Goal: Contribute content

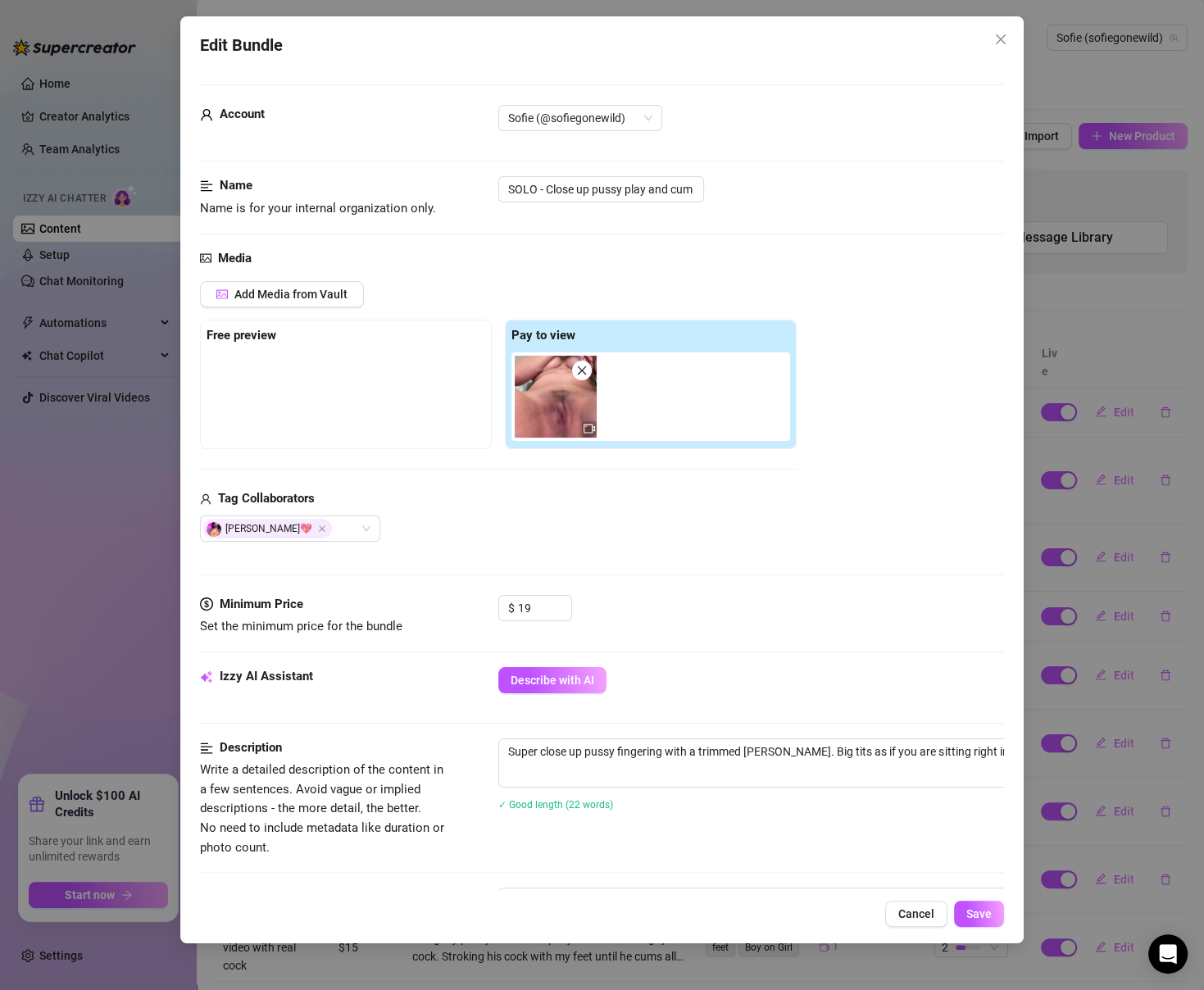
scroll to position [97, 0]
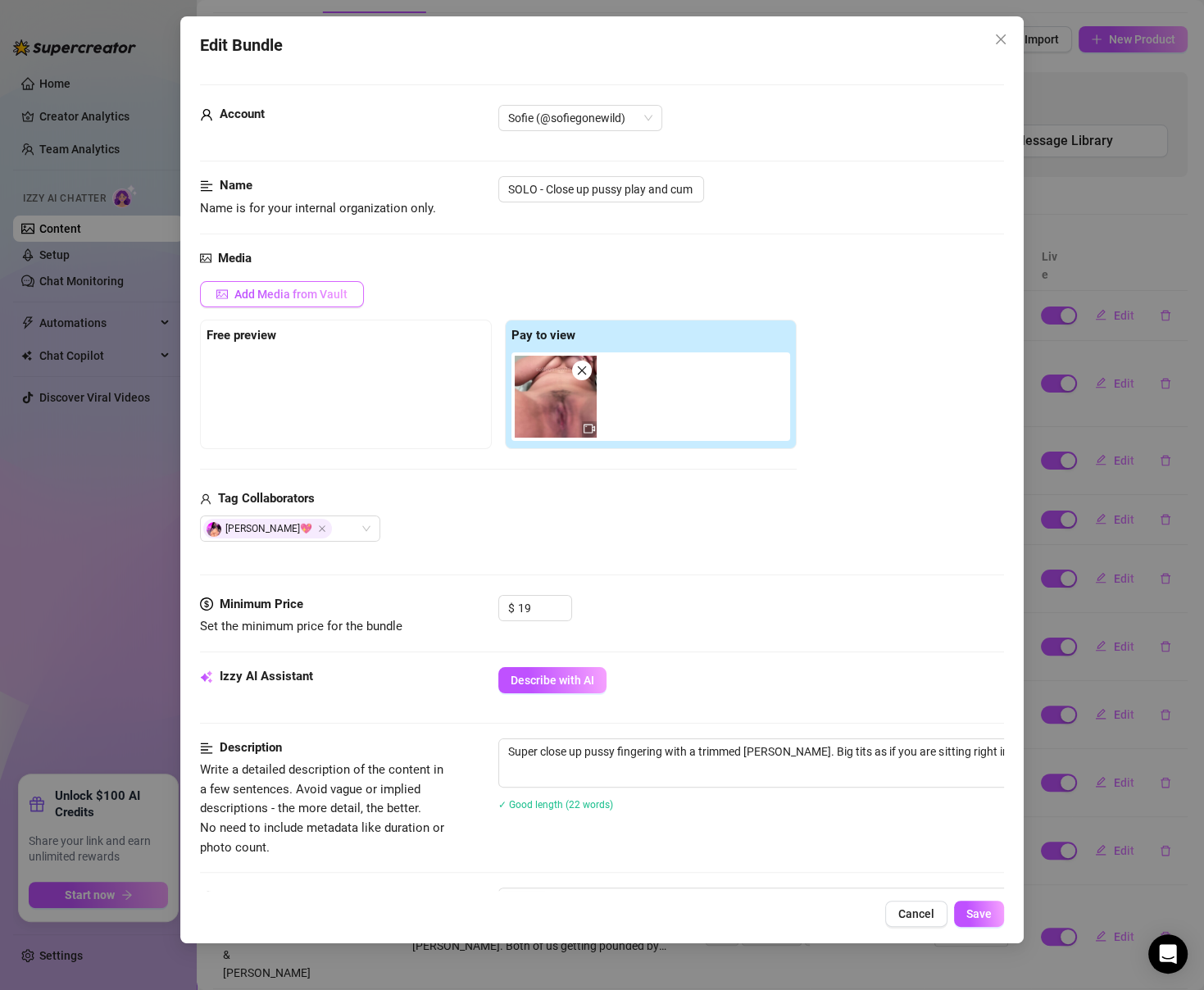
click at [288, 288] on span "Add Media from Vault" at bounding box center [290, 294] width 113 height 13
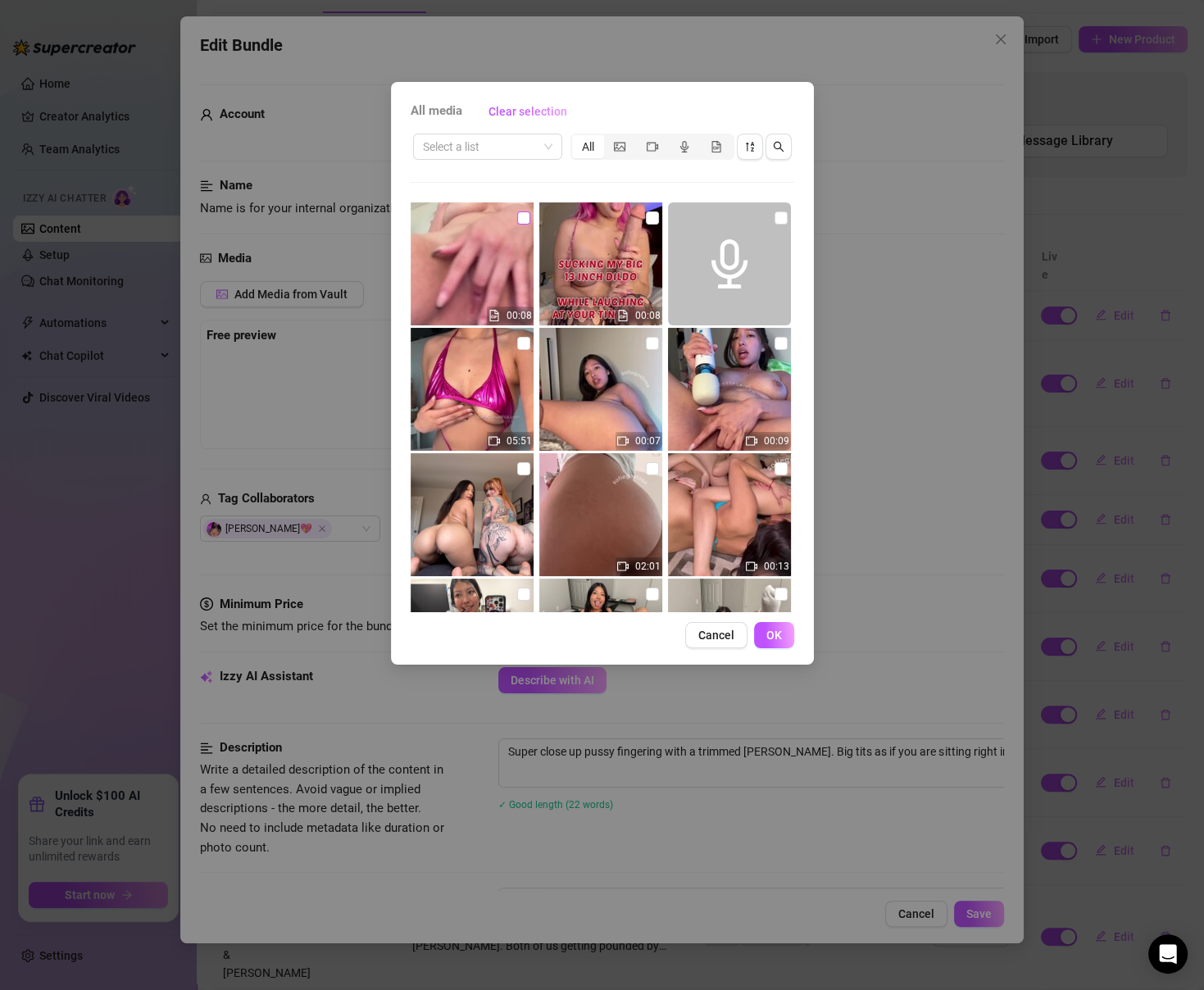
click at [523, 215] on input "checkbox" at bounding box center [524, 218] width 13 height 13
checkbox input "true"
click at [773, 625] on button "OK" at bounding box center [774, 635] width 40 height 26
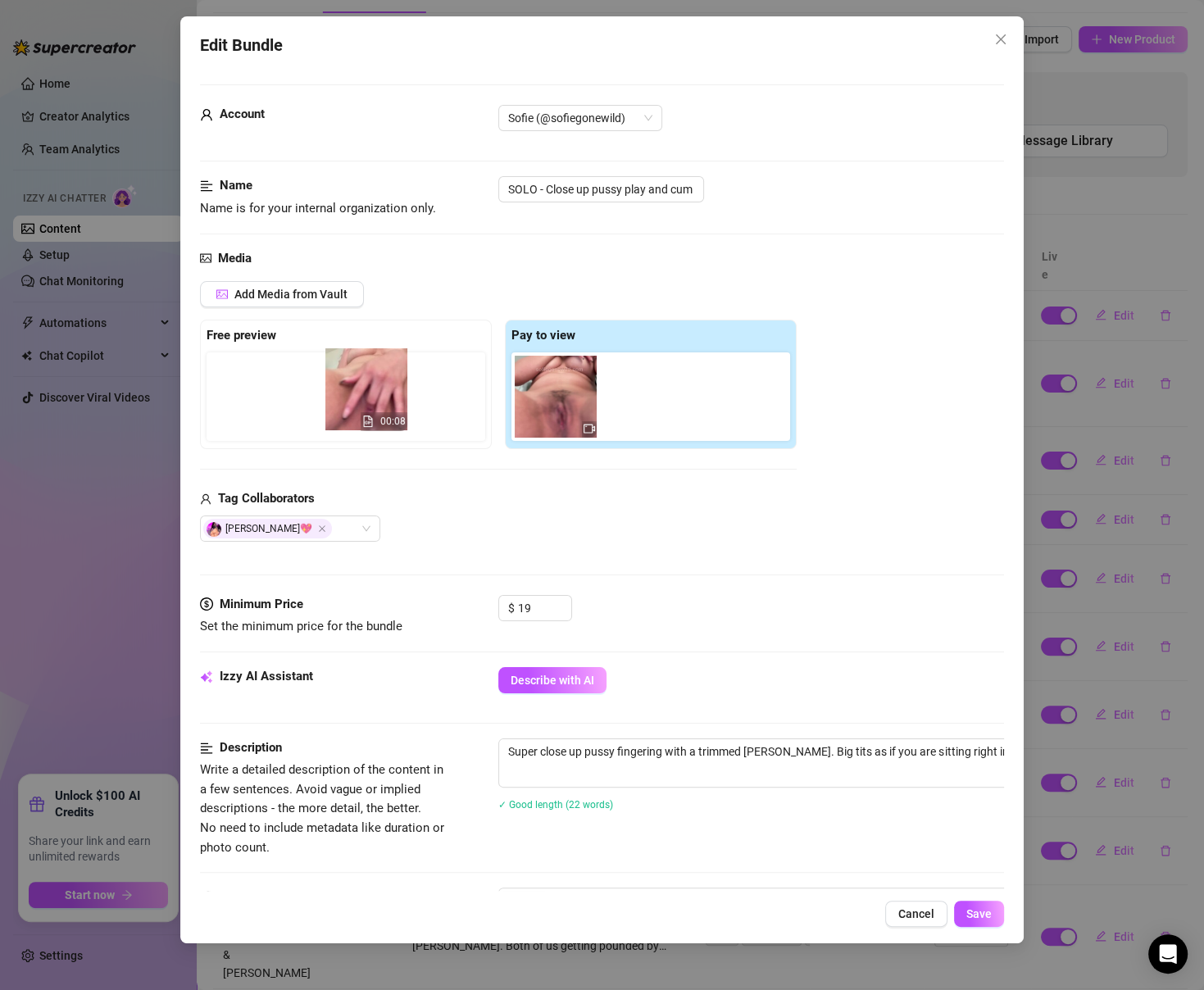
drag, startPoint x: 637, startPoint y: 396, endPoint x: 354, endPoint y: 390, distance: 283.1
click at [354, 390] on div "Free preview Pay to view 00:08" at bounding box center [498, 384] width 596 height 129
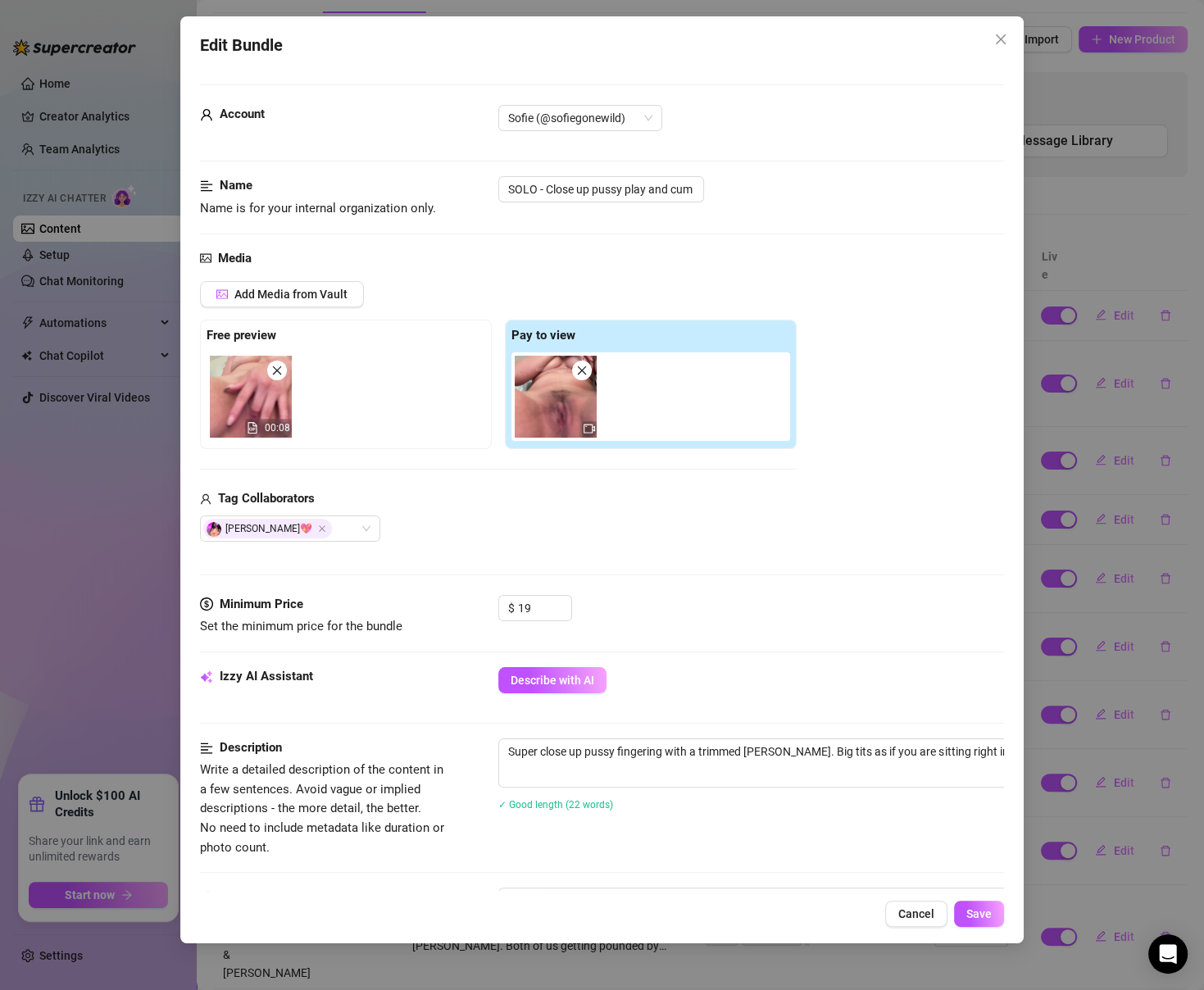
scroll to position [546, 0]
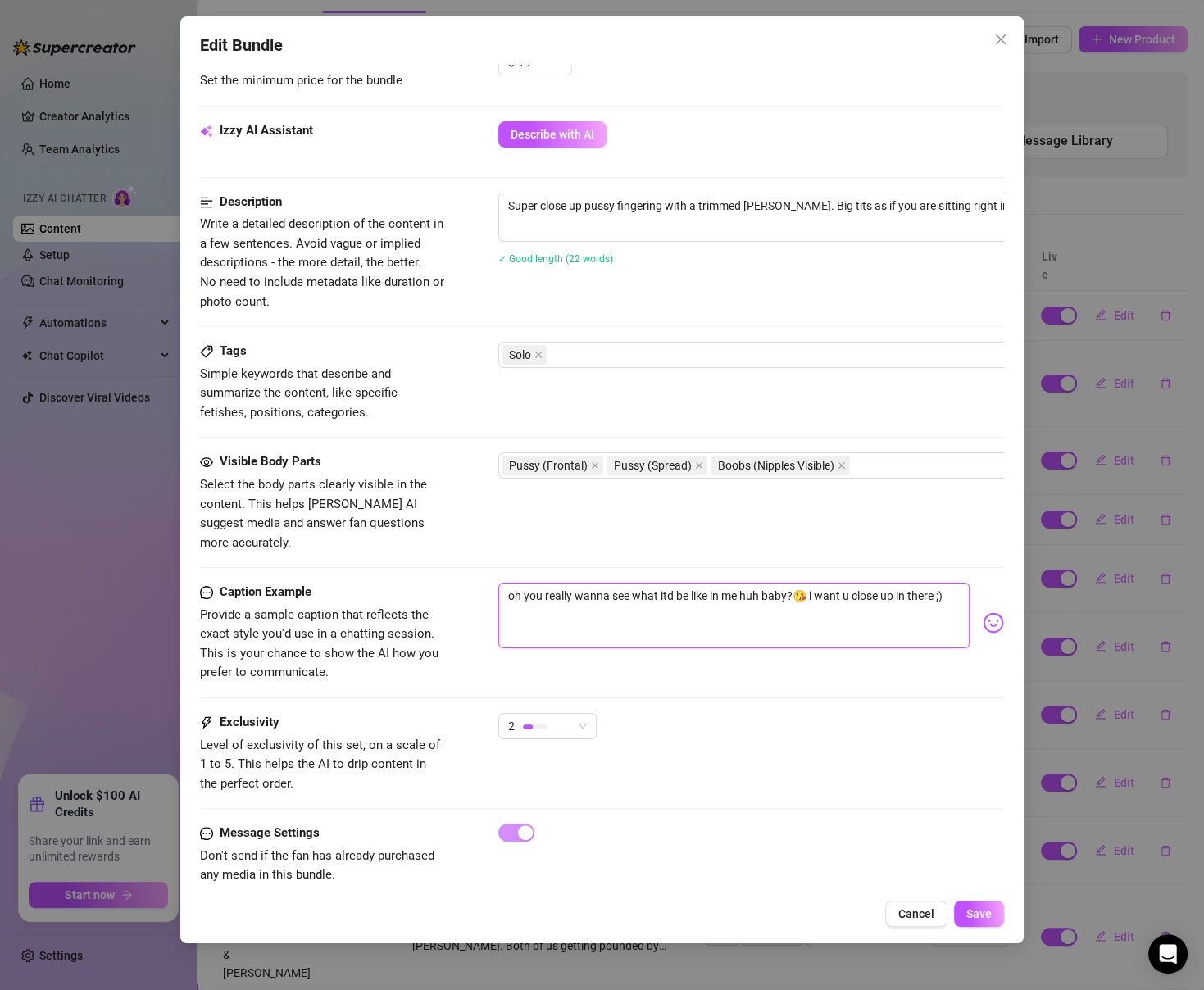
click at [610, 583] on textarea "oh you really wanna see what itd be like in me huh baby?😘 i want u close up in …" at bounding box center [733, 615] width 471 height 65
paste textarea "just made a close up vid of me fingering my pussy til i cum all over my hand 😩"
type textarea "just made a close up vid of me fingering my pussy til i cum all over my hand 😩"
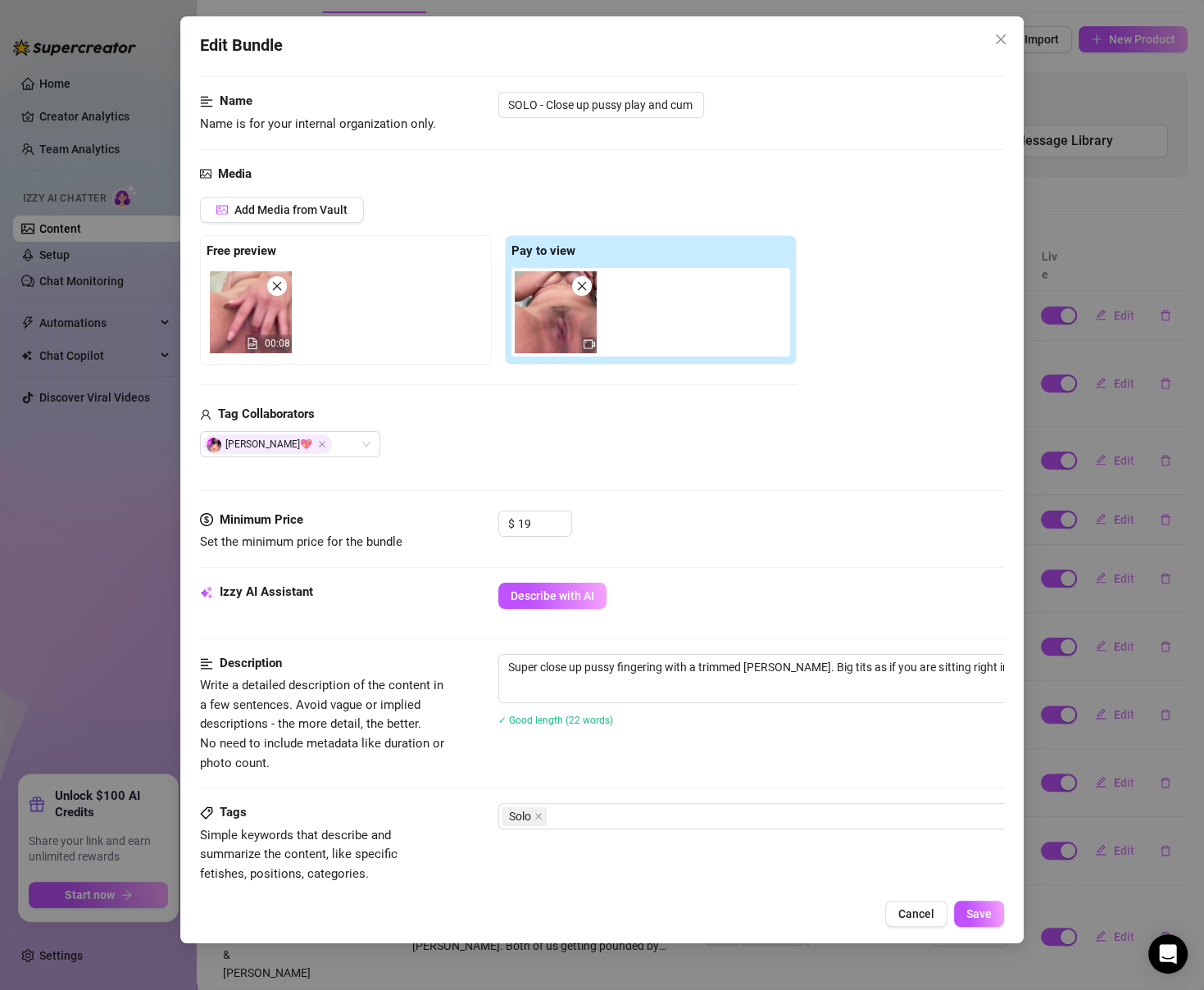
scroll to position [0, 0]
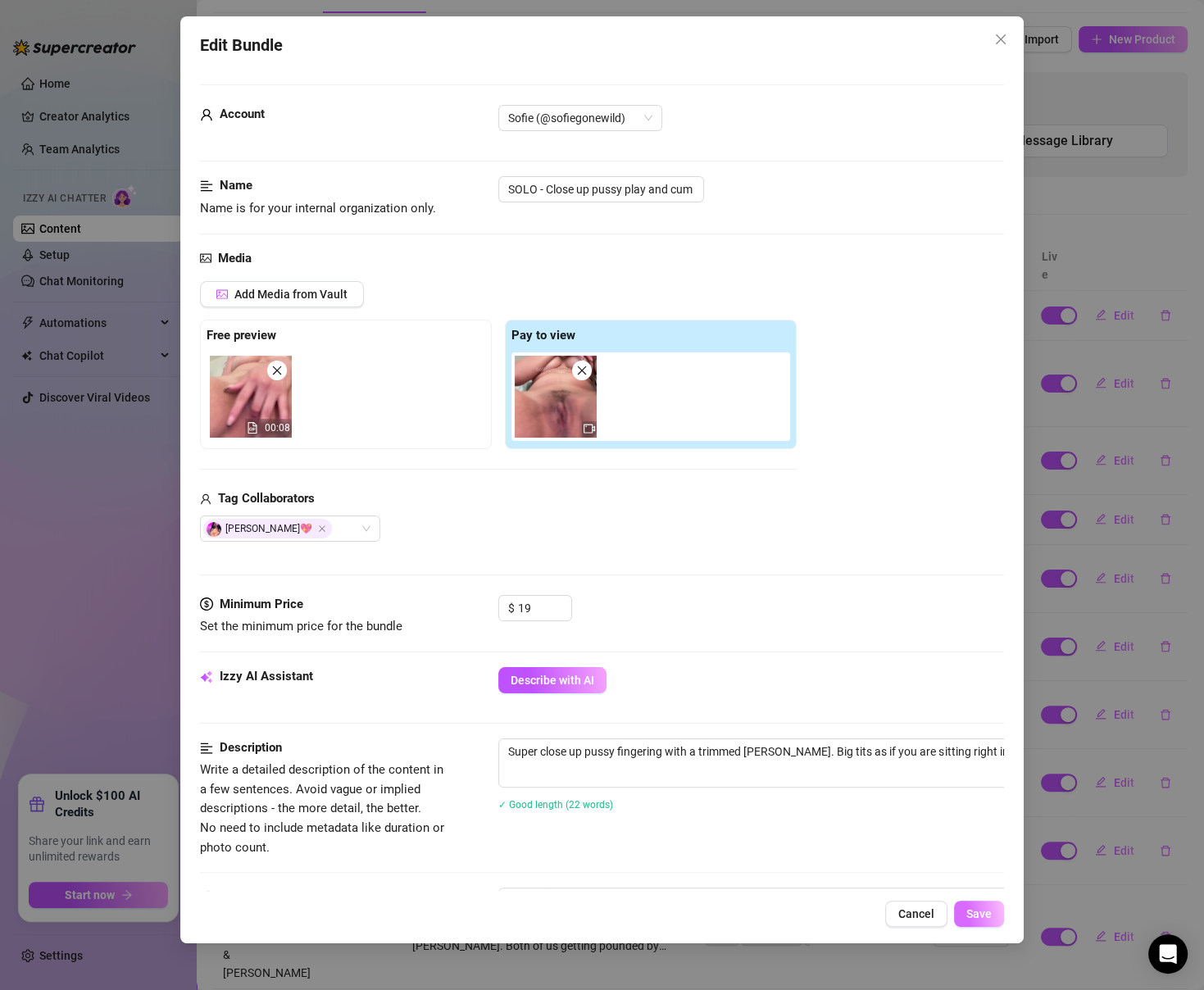
type textarea "just made a close up vid of me fingering my pussy til i cum all over my hand 😩"
click at [976, 908] on span "Save" at bounding box center [979, 914] width 25 height 13
